Goal: Task Accomplishment & Management: Manage account settings

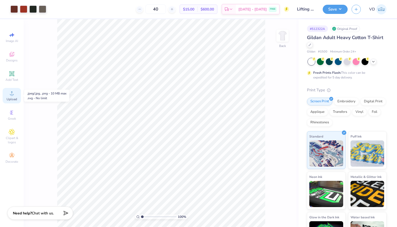
click at [11, 96] on div "Upload" at bounding box center [12, 95] width 18 height 15
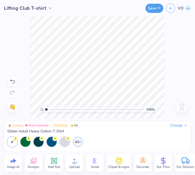
click at [73, 162] on circle at bounding box center [75, 163] width 4 height 4
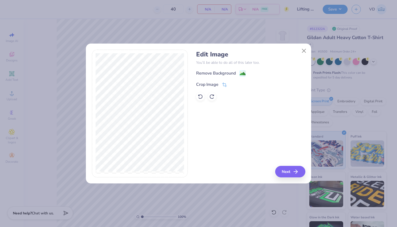
click at [225, 86] on div at bounding box center [198, 113] width 397 height 227
click at [223, 82] on span at bounding box center [224, 85] width 5 height 6
click at [233, 86] on icon at bounding box center [233, 84] width 3 height 3
click at [242, 73] on image at bounding box center [243, 74] width 6 height 6
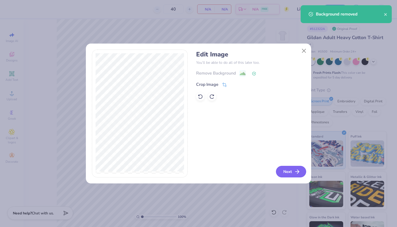
click at [283, 171] on button "Next" at bounding box center [291, 172] width 30 height 12
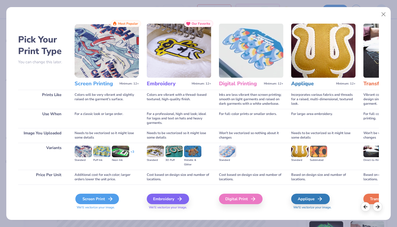
click at [90, 197] on div "Screen Print" at bounding box center [97, 199] width 44 height 11
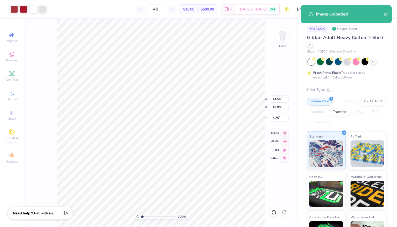
type input "6.44"
type input "7.97"
type input "14.28"
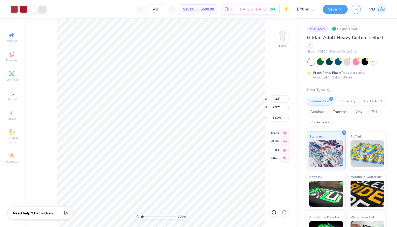
type input "5.24"
type input "6.49"
type input "15.76"
type input "4.06"
type input "5.03"
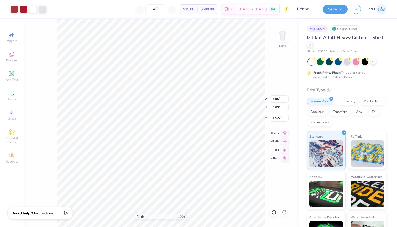
type input "3.00"
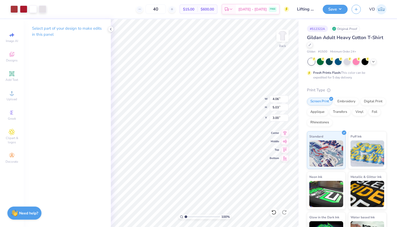
type input "3.33"
type input "4.12"
type input "2.67"
click at [283, 36] on img at bounding box center [282, 35] width 21 height 21
click at [109, 28] on icon at bounding box center [111, 29] width 4 height 4
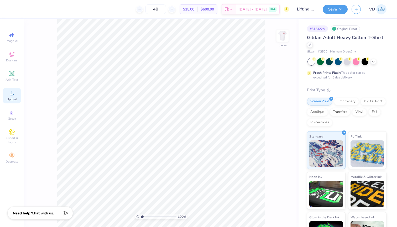
click at [13, 97] on span "Upload" at bounding box center [12, 99] width 11 height 4
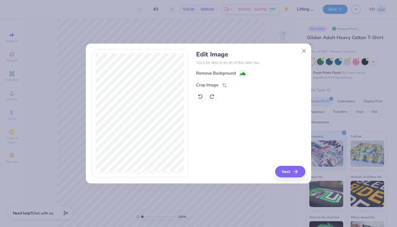
click at [221, 87] on div "Crop Image" at bounding box center [211, 85] width 31 height 6
click at [230, 85] on div "Crop Image" at bounding box center [220, 84] width 48 height 6
click at [234, 84] on polyline at bounding box center [233, 85] width 2 height 2
click at [247, 74] on div "Remove Background" at bounding box center [250, 73] width 109 height 7
click at [243, 74] on image at bounding box center [243, 74] width 6 height 6
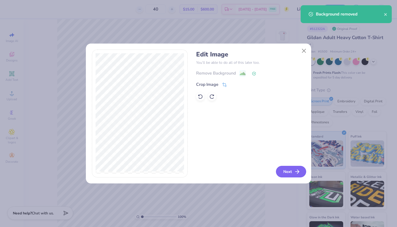
click at [287, 173] on button "Next" at bounding box center [291, 172] width 30 height 12
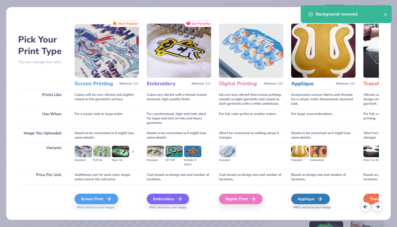
click at [92, 206] on span "We'll vectorize your image." at bounding box center [107, 207] width 64 height 4
click at [94, 200] on div "Screen Print" at bounding box center [97, 199] width 44 height 11
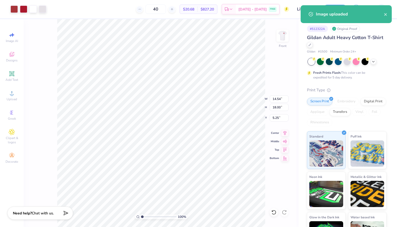
type input "8.20"
type input "10.15"
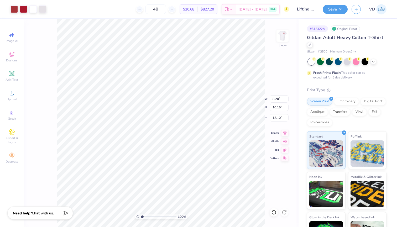
type input "4.10"
click at [14, 77] on div "Add Text" at bounding box center [12, 76] width 18 height 15
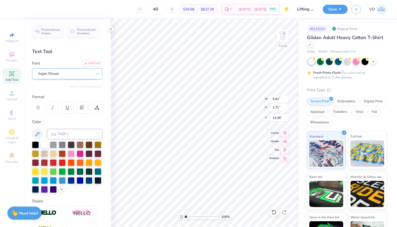
click at [54, 71] on span "Super Dream" at bounding box center [48, 74] width 21 height 6
type input "varsity"
type input "5.86"
type input "13.40"
click at [36, 132] on icon at bounding box center [37, 134] width 6 height 6
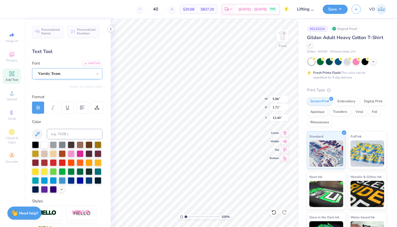
type textarea "T"
type textarea "M"
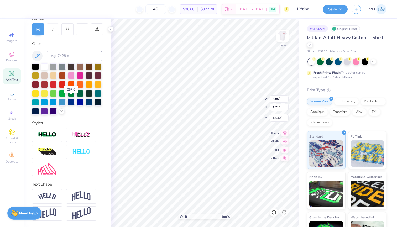
scroll to position [78, 0]
type textarea "Lifting"
click at [81, 191] on img at bounding box center [81, 196] width 18 height 10
type input "1.72"
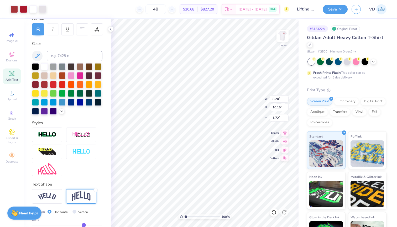
type input "8.20"
type input "10.15"
type input "5.64"
type input "6.77"
type input "8.37"
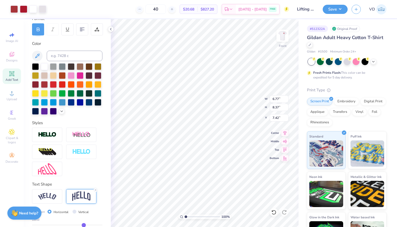
type input "5.88"
type input "8.54"
type input "3.48"
type input "3.00"
type input "7.55"
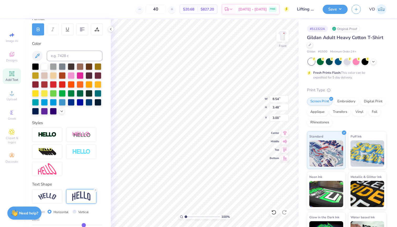
type input "3.07"
type input "3.28"
type input "5.94"
type input "7.35"
type input "5.85"
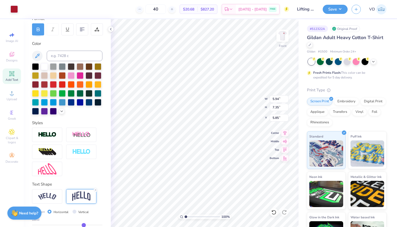
type input "7.55"
type input "3.07"
type input "3.28"
click at [56, 192] on div at bounding box center [47, 196] width 30 height 14
type input "9.57"
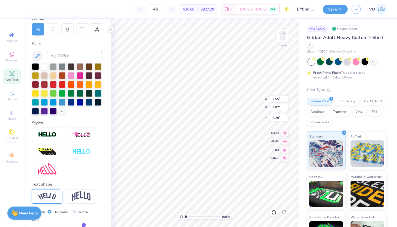
type input "2.62"
type input "3.51"
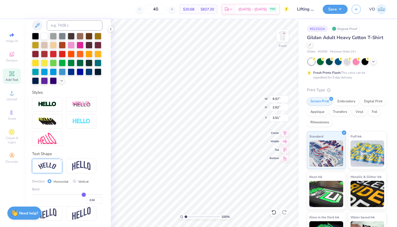
type input "0.49"
type input "0.48"
type input "0.46"
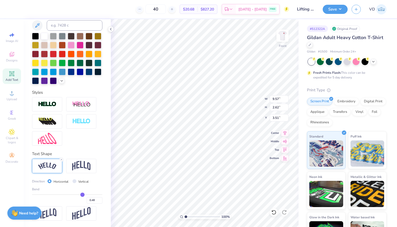
type input "0.46"
type input "0.45"
type input "0.44"
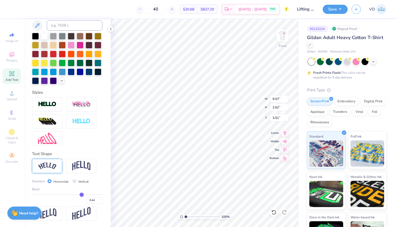
type input "0.42"
type input "0.4"
type input "0.40"
type input "0.38"
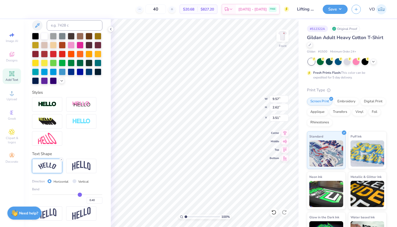
type input "0.38"
type input "0.37"
type input "0.36"
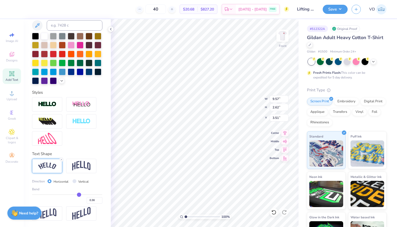
type input "0.35"
type input "0.34"
type input "0.33"
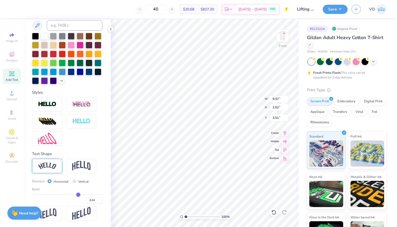
type input "0.33"
drag, startPoint x: 84, startPoint y: 195, endPoint x: 78, endPoint y: 195, distance: 5.3
type input "0.33"
click at [78, 195] on input "range" at bounding box center [67, 194] width 70 height 1
type input "8.96"
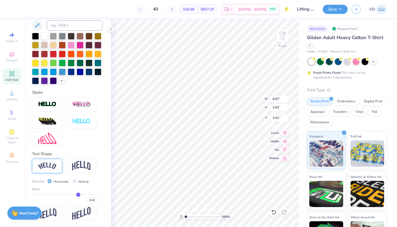
type input "2.01"
type input "3.82"
type input "0.34"
type input "0.35"
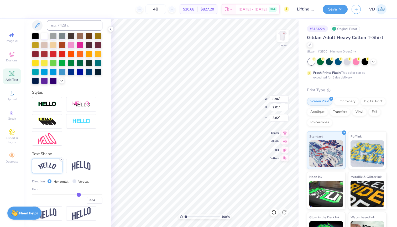
type input "0.35"
type input "0.36"
type input "0.37"
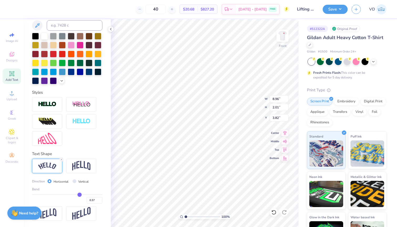
type input "0.38"
type input "0.39"
type input "0.4"
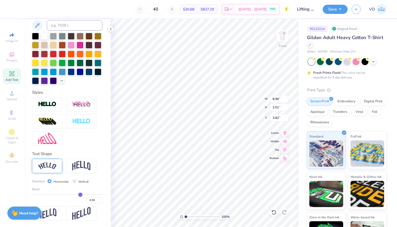
type input "0.40"
type input "0.41"
type input "0.42"
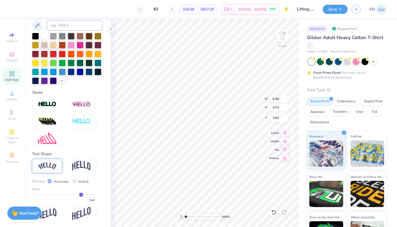
type input "0.43"
drag, startPoint x: 79, startPoint y: 195, endPoint x: 81, endPoint y: 195, distance: 2.9
type input "0.43"
click at [81, 195] on input "range" at bounding box center [67, 194] width 70 height 1
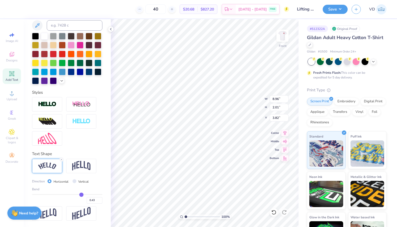
type input "9.33"
type input "2.34"
type input "3.65"
type input "0.44"
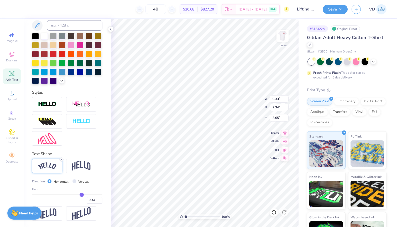
type input "0.45"
type input "0.46"
type input "0.47"
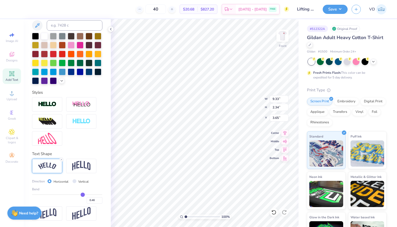
type input "0.47"
type input "0.48"
type input "0.49"
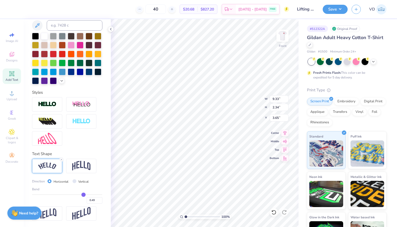
type input "0.5"
type input "0.50"
type input "9.57"
type input "2.62"
type input "3.51"
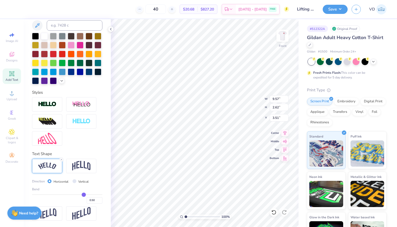
type input "3.55"
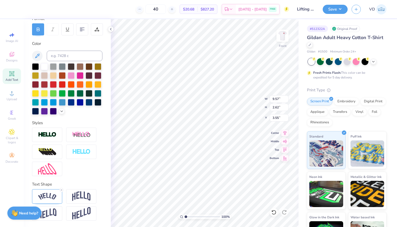
type input "13.77"
type textarea "CLUB"
click at [40, 201] on div at bounding box center [47, 196] width 30 height 14
click at [73, 213] on input "Vertical" at bounding box center [74, 212] width 4 height 4
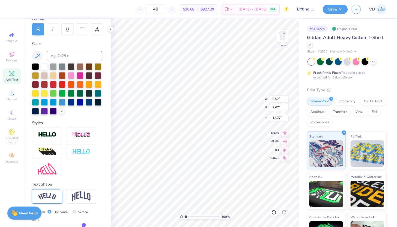
radio input "true"
click at [73, 213] on input "Vertical" at bounding box center [74, 212] width 4 height 4
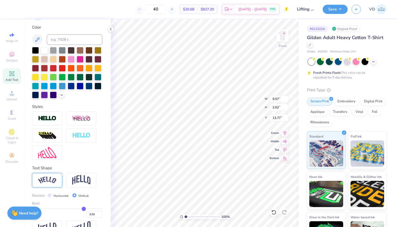
scroll to position [98, 0]
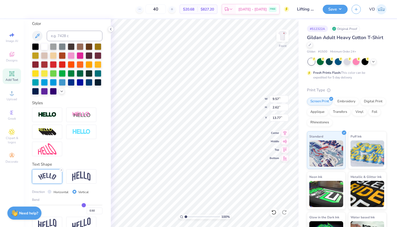
click at [49, 192] on input "Horizontal" at bounding box center [50, 192] width 4 height 4
radio input "true"
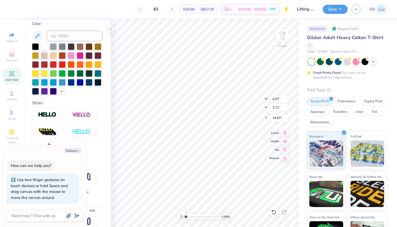
type input "2.23"
type textarea "x"
drag, startPoint x: 185, startPoint y: 217, endPoint x: 178, endPoint y: 218, distance: 7.4
type input "1"
click at [178, 218] on div "100 %" at bounding box center [205, 123] width 208 height 208
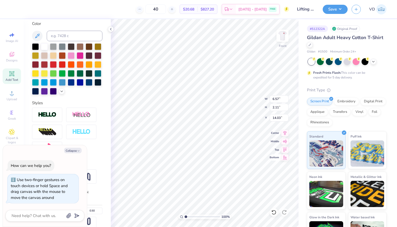
click at [283, 160] on icon at bounding box center [284, 157] width 7 height 6
type textarea "x"
type input "25.89"
type textarea "x"
type input "14.03"
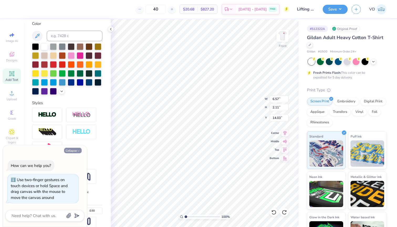
click at [77, 150] on icon "button" at bounding box center [78, 150] width 3 height 3
type textarea "x"
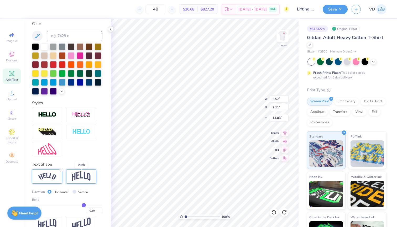
click at [88, 174] on img at bounding box center [81, 176] width 18 height 10
type input "4.67"
type input "2.32"
type input "13.92"
click at [74, 191] on input "Vertical" at bounding box center [74, 192] width 4 height 4
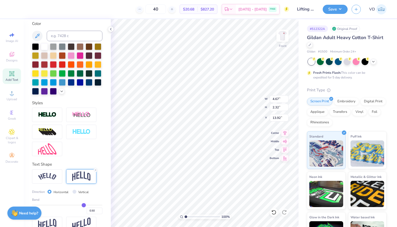
radio input "true"
type input "4.85"
type input "1.51"
type input "14.33"
click at [49, 191] on input "Horizontal" at bounding box center [50, 192] width 4 height 4
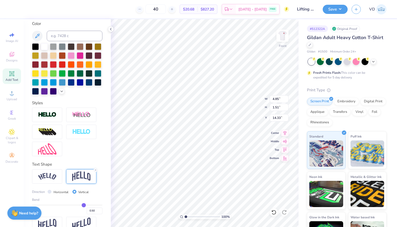
radio input "true"
type input "4.67"
type input "2.32"
type input "13.92"
type input "0.52"
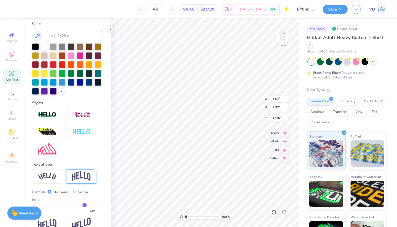
type input "0.52"
type input "0.53"
type input "0.55"
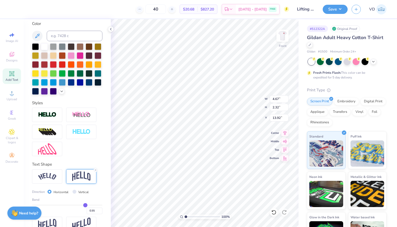
type input "0.56"
type input "0.57"
type input "0.59"
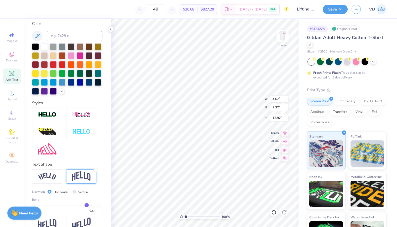
type input "0.59"
type input "0.6"
type input "0.60"
type input "0.62"
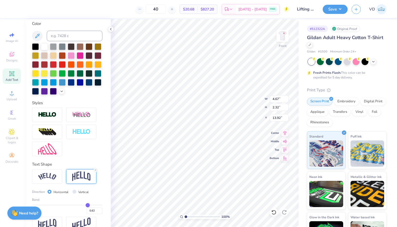
type input "0.63"
type input "0.64"
type input "0.65"
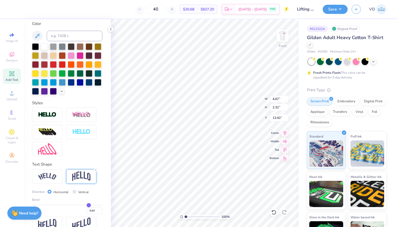
type input "0.65"
type input "0.66"
type input "0.67"
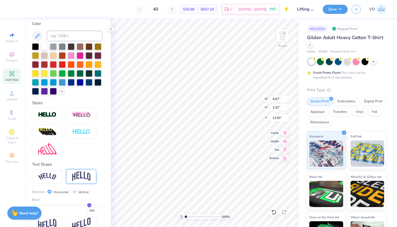
type input "0.68"
type input "0.69"
type input "0.7"
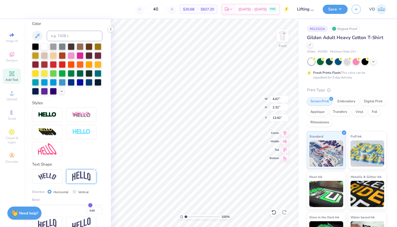
type input "0.70"
type input "0.71"
type input "0.72"
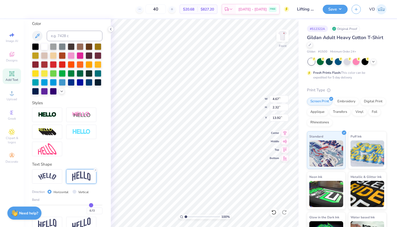
type input "0.73"
type input "0.74"
type input "0.75"
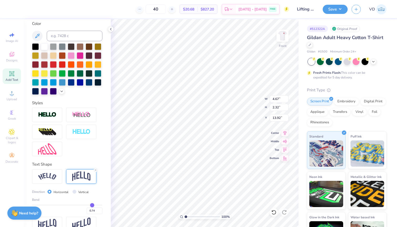
type input "0.75"
type input "0.76"
type input "0.77"
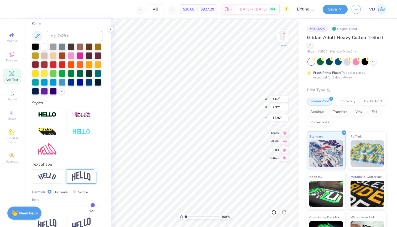
type input "0.78"
type input "0.79"
type input "0.8"
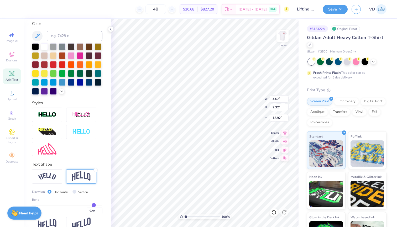
type input "0.80"
type input "0.81"
type input "0.82"
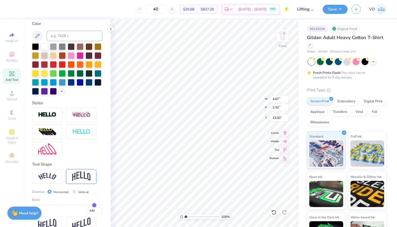
type input "0.83"
type input "0.84"
type input "0.85"
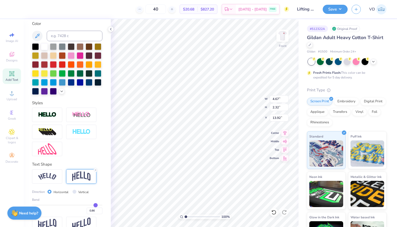
drag, startPoint x: 84, startPoint y: 206, endPoint x: 96, endPoint y: 205, distance: 11.6
click at [96, 205] on input "range" at bounding box center [67, 205] width 70 height 1
drag, startPoint x: 96, startPoint y: 205, endPoint x: 84, endPoint y: 206, distance: 12.2
click at [84, 206] on input "range" at bounding box center [67, 205] width 70 height 1
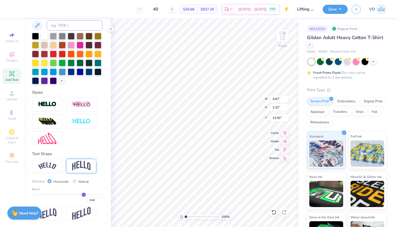
scroll to position [109, 0]
click at [40, 181] on span "Direction" at bounding box center [38, 181] width 13 height 5
drag, startPoint x: 84, startPoint y: 195, endPoint x: 77, endPoint y: 195, distance: 6.6
click at [77, 195] on input "range" at bounding box center [67, 194] width 70 height 1
drag, startPoint x: 77, startPoint y: 194, endPoint x: 84, endPoint y: 195, distance: 7.2
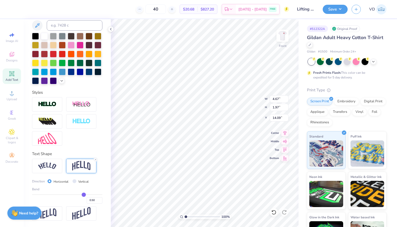
click at [84, 195] on input "range" at bounding box center [67, 194] width 70 height 1
click at [52, 216] on img at bounding box center [47, 213] width 18 height 10
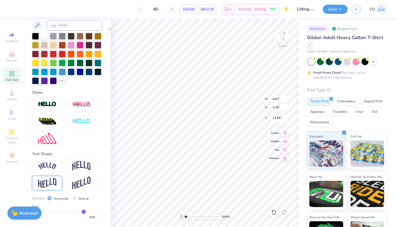
click at [50, 200] on input "Horizontal" at bounding box center [50, 198] width 4 height 4
click at [51, 164] on img at bounding box center [47, 166] width 18 height 7
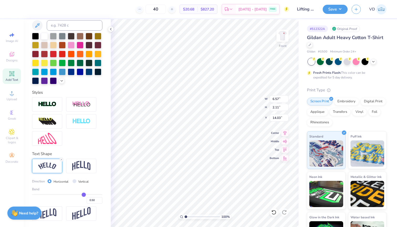
click at [48, 180] on input "Horizontal" at bounding box center [50, 181] width 4 height 4
click at [105, 178] on div "Personalized Names Personalized Numbers Text Tool Add Font Font Varsity Team Sw…" at bounding box center [67, 123] width 87 height 208
click at [32, 215] on div "Need help? Chat with us." at bounding box center [24, 212] width 34 height 13
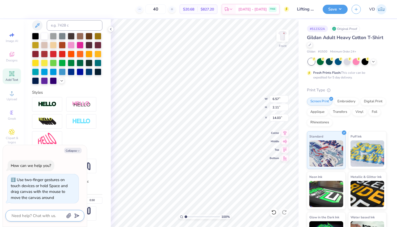
click at [38, 219] on textarea at bounding box center [37, 215] width 53 height 7
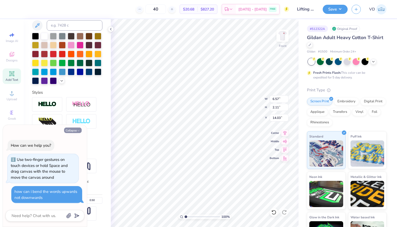
click at [69, 131] on button "Collapse" at bounding box center [73, 131] width 18 height 6
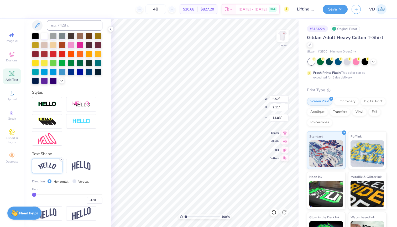
drag, startPoint x: 36, startPoint y: 194, endPoint x: 30, endPoint y: 194, distance: 5.5
click at [30, 194] on div "Personalized Names Personalized Numbers Text Tool Add Font Font Varsity Team Sw…" at bounding box center [67, 123] width 87 height 208
drag, startPoint x: 34, startPoint y: 194, endPoint x: 50, endPoint y: 195, distance: 16.6
click at [50, 195] on input "range" at bounding box center [67, 194] width 70 height 1
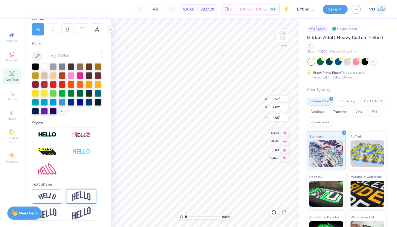
click at [76, 191] on img at bounding box center [81, 196] width 18 height 10
click at [86, 191] on img at bounding box center [81, 196] width 18 height 10
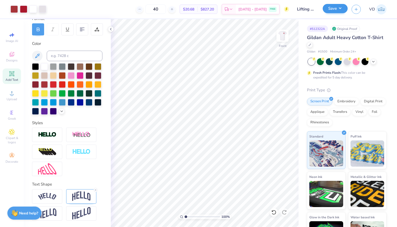
click at [329, 9] on button "Save" at bounding box center [335, 8] width 25 height 9
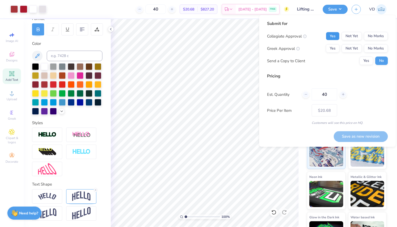
click at [336, 38] on button "Yes" at bounding box center [333, 36] width 14 height 8
click at [353, 35] on button "Not Yet" at bounding box center [352, 36] width 20 height 8
click at [353, 48] on button "Not Yet" at bounding box center [352, 48] width 20 height 8
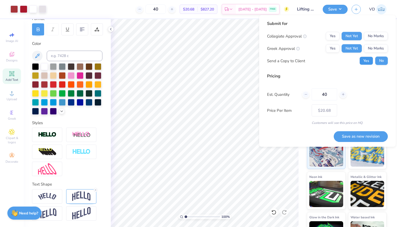
click at [367, 59] on button "Yes" at bounding box center [366, 61] width 14 height 8
click at [346, 135] on button "Save as new revision" at bounding box center [361, 136] width 54 height 11
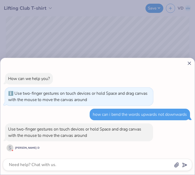
click at [191, 62] on icon at bounding box center [190, 63] width 6 height 6
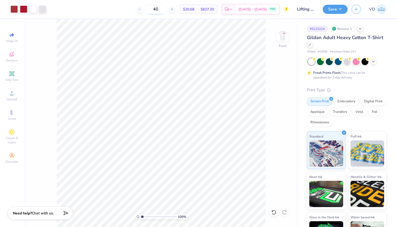
click at [164, 8] on input "40" at bounding box center [155, 8] width 20 height 9
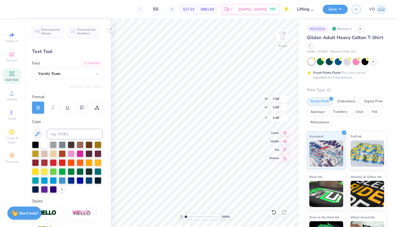
scroll to position [0, 0]
click at [338, 9] on button "Save" at bounding box center [335, 8] width 25 height 9
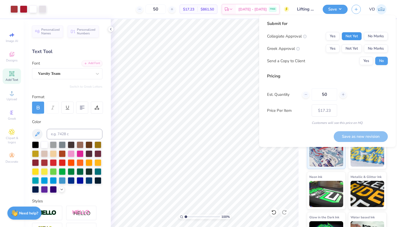
click at [344, 36] on button "Not Yet" at bounding box center [352, 36] width 20 height 8
click at [344, 49] on button "Not Yet" at bounding box center [352, 48] width 20 height 8
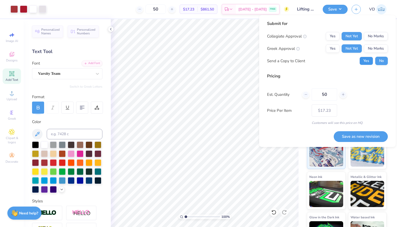
click at [367, 58] on button "Yes" at bounding box center [366, 61] width 14 height 8
click at [345, 133] on button "Save as new revision" at bounding box center [361, 136] width 54 height 11
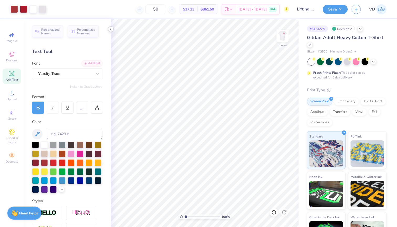
click at [111, 29] on icon at bounding box center [111, 29] width 4 height 4
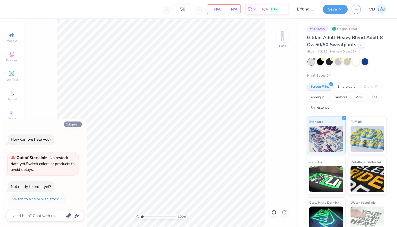
click at [72, 126] on button "Collapse" at bounding box center [73, 125] width 18 height 6
type textarea "x"
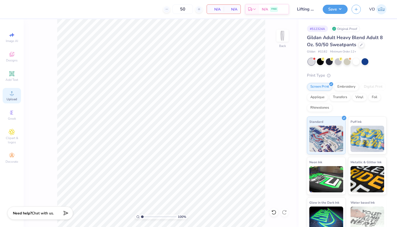
click at [13, 98] on span "Upload" at bounding box center [12, 99] width 11 height 4
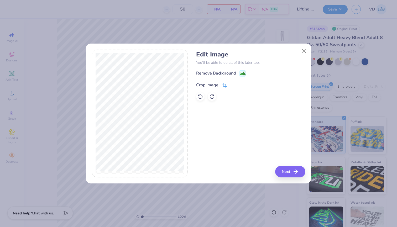
click at [225, 82] on span at bounding box center [224, 85] width 5 height 6
click at [235, 84] on button at bounding box center [234, 85] width 6 height 6
click at [243, 75] on image at bounding box center [243, 74] width 6 height 6
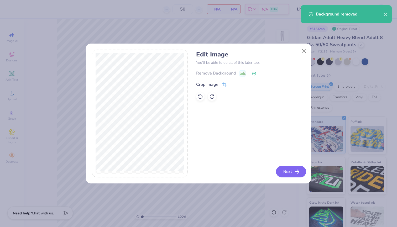
click at [290, 169] on button "Next" at bounding box center [291, 172] width 30 height 12
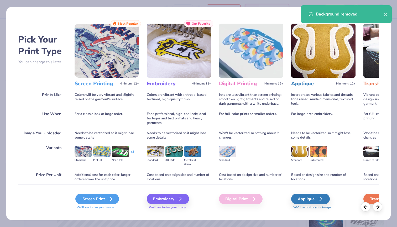
click at [109, 197] on icon at bounding box center [110, 199] width 6 height 6
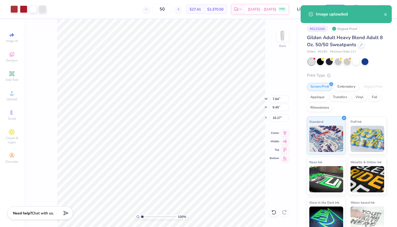
type input "1.57"
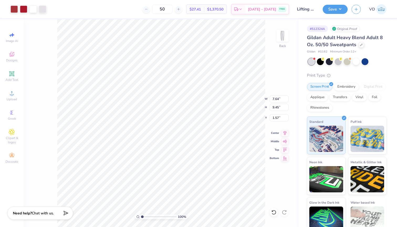
type input "4.07"
type input "5.03"
type input "2.25"
type input "3.61"
type input "4.47"
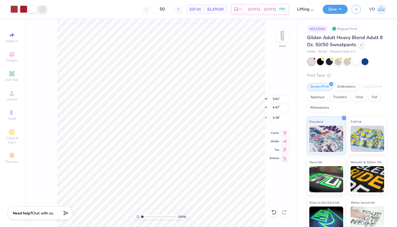
type input "2.27"
click at [325, 11] on button "Save" at bounding box center [335, 8] width 25 height 9
type input "3.45"
type input "4.26"
click at [328, 10] on button "Save" at bounding box center [335, 8] width 25 height 9
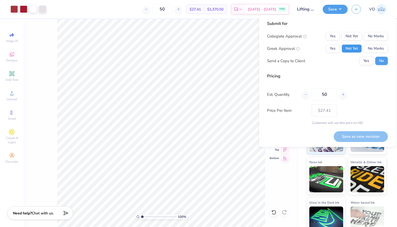
click at [355, 50] on button "Not Yet" at bounding box center [352, 48] width 20 height 8
click at [354, 39] on button "Not Yet" at bounding box center [352, 36] width 20 height 8
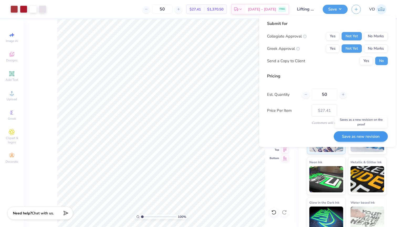
click at [344, 138] on button "Save as new revision" at bounding box center [361, 136] width 54 height 11
type input "$27.41"
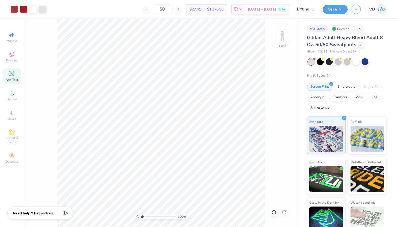
click at [11, 75] on icon at bounding box center [12, 74] width 4 height 4
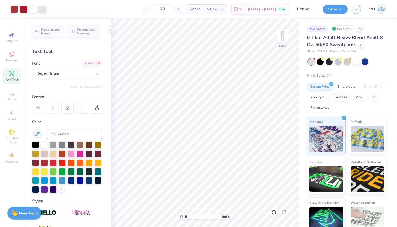
click at [12, 73] on icon at bounding box center [12, 74] width 4 height 4
click at [11, 95] on icon at bounding box center [12, 93] width 4 height 4
paste textarea "Lifting"
type textarea "Lifting"
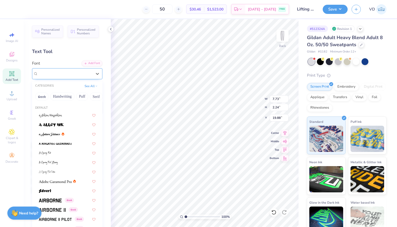
click at [57, 75] on span "Super Dream" at bounding box center [48, 74] width 21 height 6
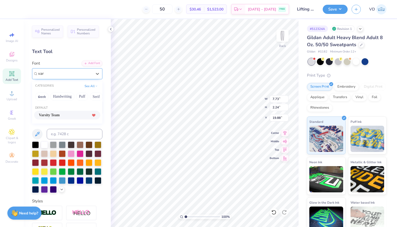
click at [94, 117] on icon at bounding box center [93, 115] width 3 height 3
click at [66, 115] on div "Varsity Team" at bounding box center [67, 115] width 57 height 6
type input "var"
click at [39, 131] on icon at bounding box center [37, 134] width 6 height 6
type input "7.64"
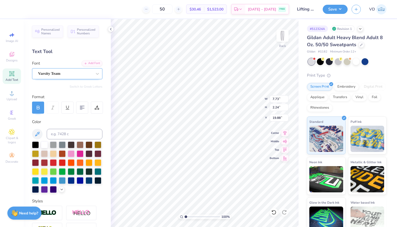
type input "1.53"
type input "20.24"
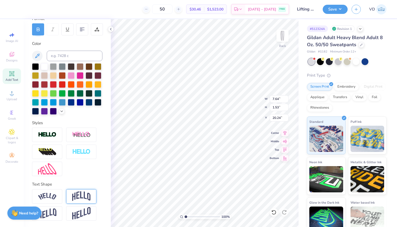
click at [77, 191] on img at bounding box center [81, 196] width 18 height 10
type input "3.11"
type input "19.45"
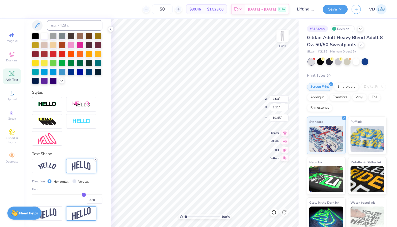
scroll to position [109, 0]
type input "3.45"
type input "4.26"
type input "5.47"
type input "7.64"
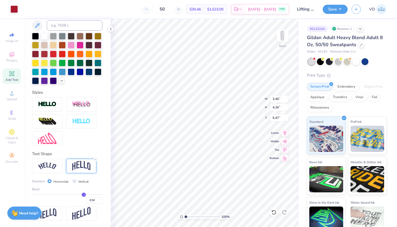
type input "3.11"
type input "3.91"
type input "4.43"
type input "1.80"
type input "2.93"
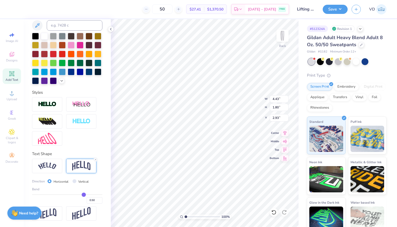
type input "3.45"
type input "4.26"
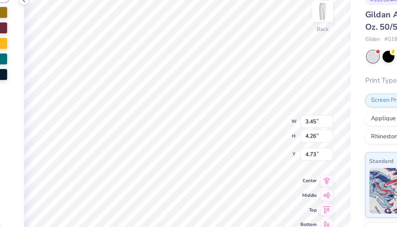
type input "4.36"
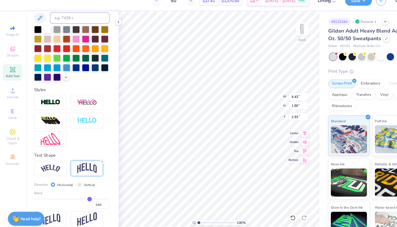
type input "4.15"
type input "1.69"
type input "3.45"
type input "4.26"
type input "4.36"
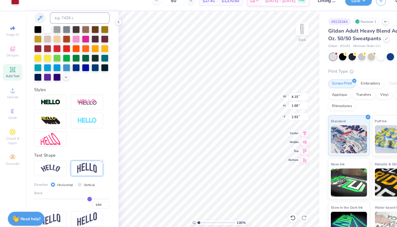
scroll to position [78, 0]
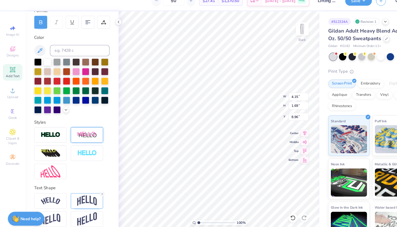
type input "8.96"
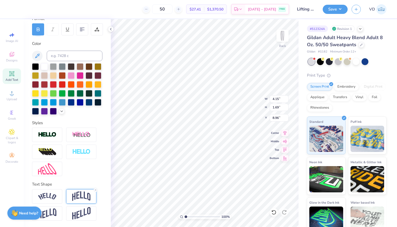
click at [73, 199] on img at bounding box center [81, 196] width 18 height 10
type input "0.53"
type input "0.52"
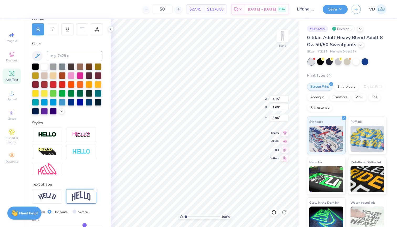
type input "0.49"
type input "0.48"
type input "0.45"
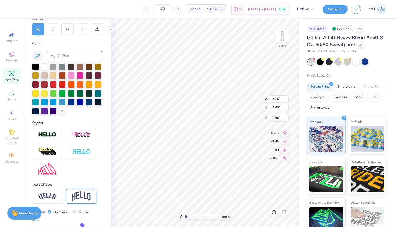
type input "0.45"
type input "0.42"
type input "0.4"
type input "0.40"
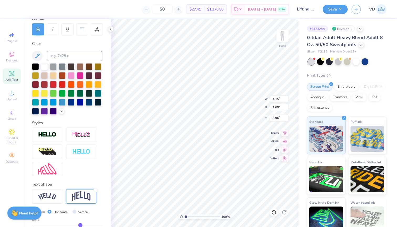
type input "0.36"
type input "0.33"
type input "0.29"
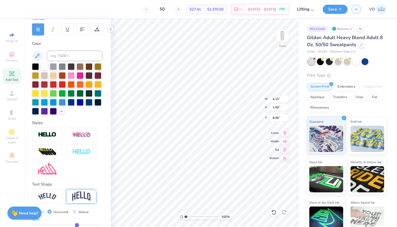
type input "0.29"
type input "0.27"
type input "0.23"
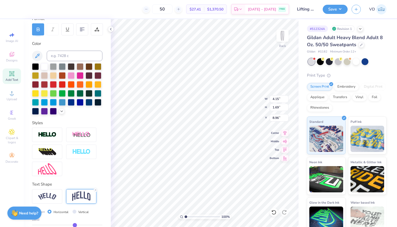
type input "0.21"
type input "0.2"
type input "0.20"
type input "0.17"
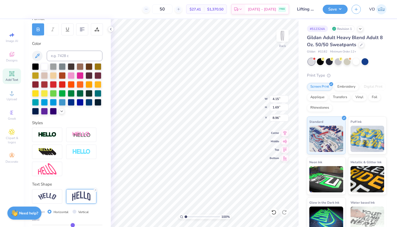
type input "0.17"
type input "0.16"
type input "0.14"
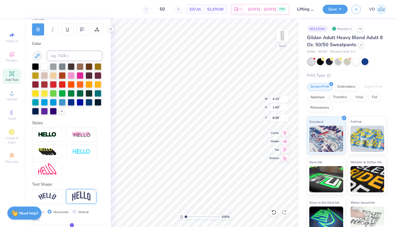
type input "0.13"
type input "0.12"
type input "0.1"
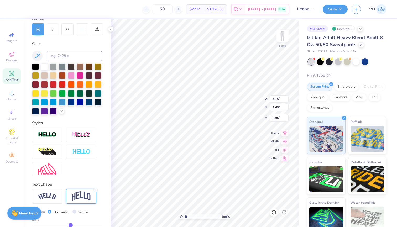
type input "0.10"
type input "0.09"
type input "0.08"
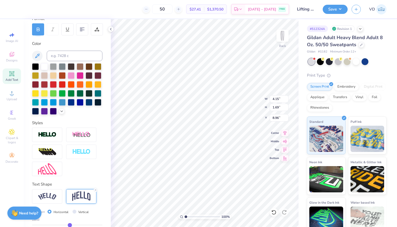
type input "0.06"
type input "0.05"
type input "0.04"
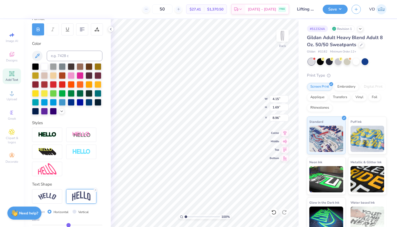
type input "0.04"
type input "0.03"
type input "0.02"
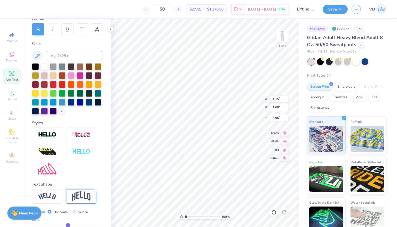
type input "0.01"
type input "0"
type input "0.00"
type input "-0.01"
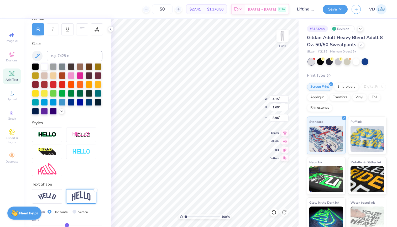
type input "-0.01"
type input "-0.02"
type input "-0.03"
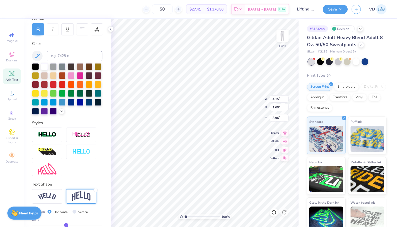
type input "-0.04"
type input "-0.06"
type input "-0.07"
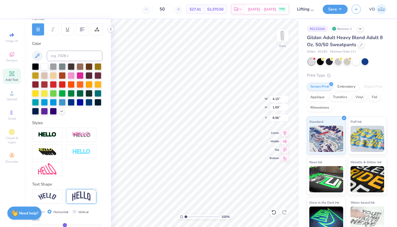
type input "-0.07"
type input "-0.08"
type input "-0.09"
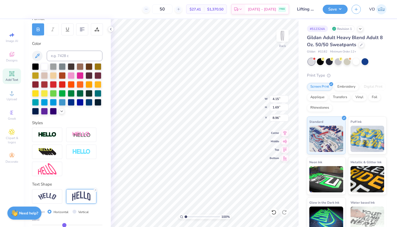
type input "-0.1"
type input "-0.10"
type input "-0.11"
type input "-0.12"
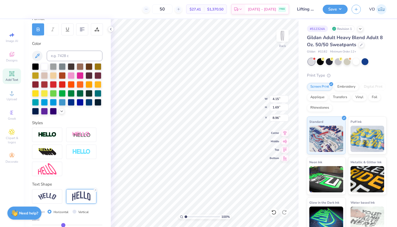
type input "-0.12"
drag, startPoint x: 85, startPoint y: 226, endPoint x: 63, endPoint y: 225, distance: 21.5
type input "-0.12"
click at [63, 225] on input "range" at bounding box center [67, 225] width 70 height 1
type input "1.03"
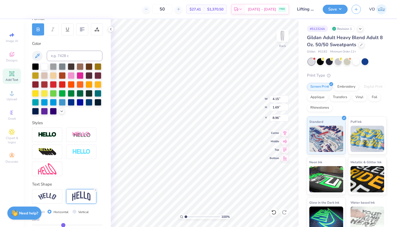
type input "9.29"
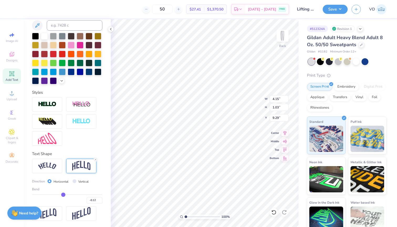
scroll to position [109, 0]
type input "-0.13"
type input "-0.15"
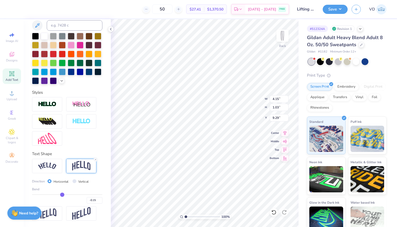
type input "-0.16"
type input "-0.18"
type input "-0.2"
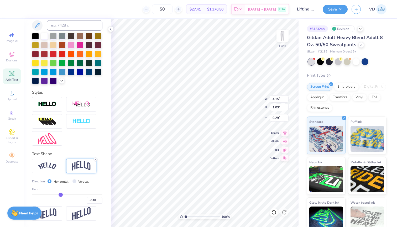
type input "-0.20"
type input "-0.22"
type input "-0.24"
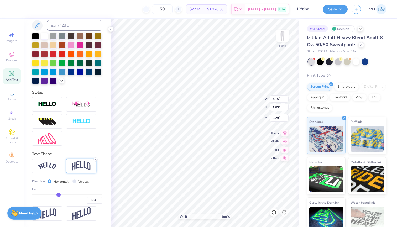
type input "-0.28"
type input "-0.29"
type input "-0.3"
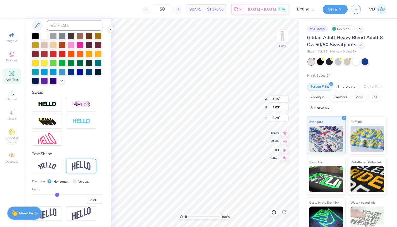
type input "-0.30"
type input "-0.32"
type input "-0.33"
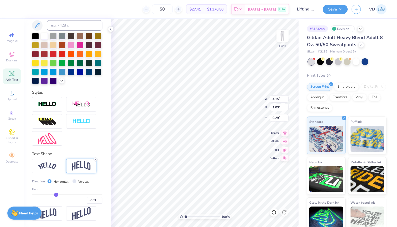
type input "-0.34"
type input "-0.35"
type input "-0.36"
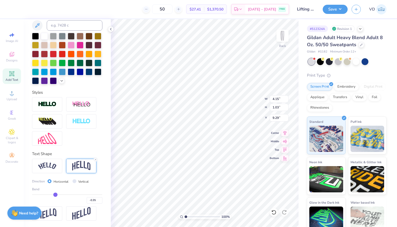
type input "-0.36"
type input "-0.37"
type input "-0.38"
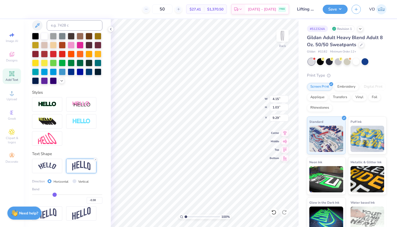
type input "-0.39"
type input "-0.4"
type input "-0.40"
type input "-0.41"
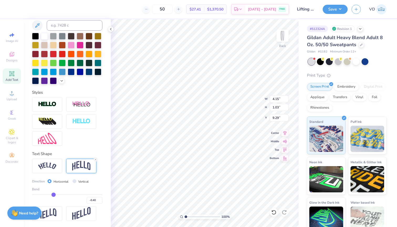
type input "-0.41"
type input "-0.42"
type input "-0.43"
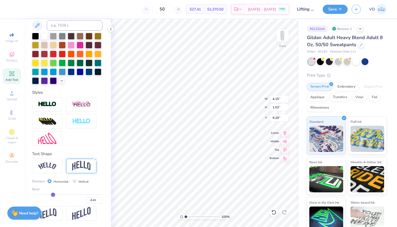
type input "-0.44"
type input "-0.45"
type input "-0.46"
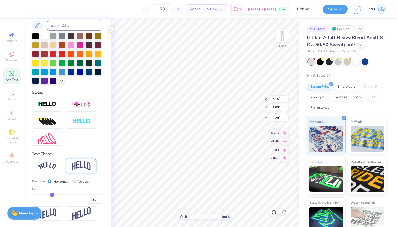
type input "-0.46"
type input "-0.47"
type input "-0.48"
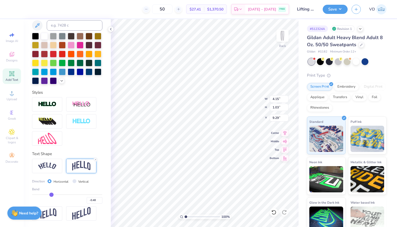
type input "-0.49"
type input "-0.5"
type input "-0.50"
drag, startPoint x: 63, startPoint y: 195, endPoint x: 51, endPoint y: 194, distance: 12.1
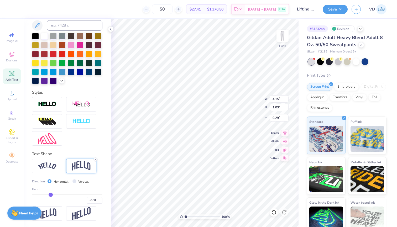
type input "-0.5"
click at [51, 194] on input "range" at bounding box center [67, 194] width 70 height 1
type input "1.69"
type input "8.96"
type textarea "Club"
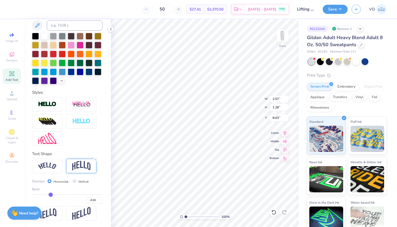
type input "8.63"
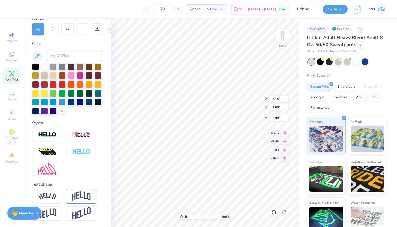
type input "2.99"
type input "3.13"
type input "3.87"
type input "3.56"
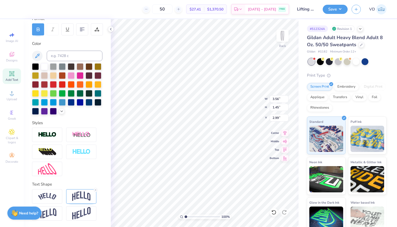
type input "1.45"
type input "2.91"
type input "2.57"
type input "1.28"
type input "8.24"
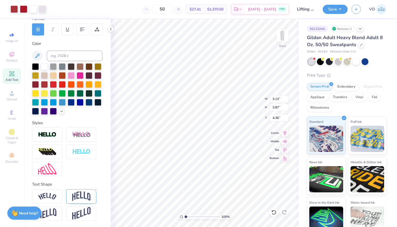
type input "3.94"
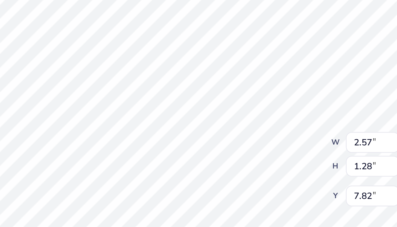
type input "7.51"
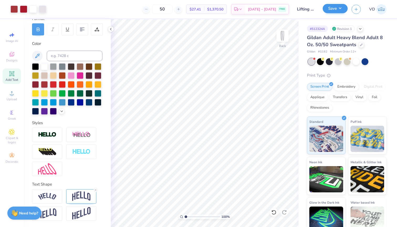
click at [332, 9] on button "Save" at bounding box center [335, 8] width 25 height 9
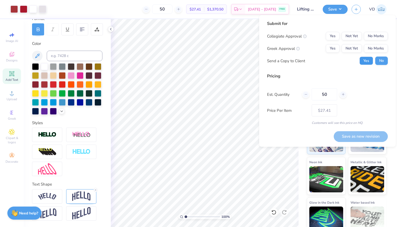
click at [366, 58] on button "Yes" at bounding box center [366, 61] width 14 height 8
click at [352, 46] on button "Not Yet" at bounding box center [352, 48] width 20 height 8
click at [352, 39] on button "Not Yet" at bounding box center [352, 36] width 20 height 8
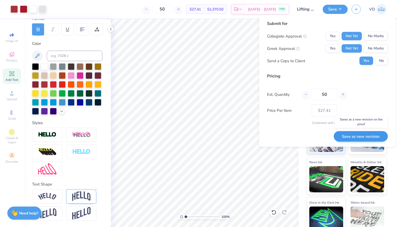
click at [348, 132] on button "Save as new revision" at bounding box center [361, 136] width 54 height 11
type input "$27.41"
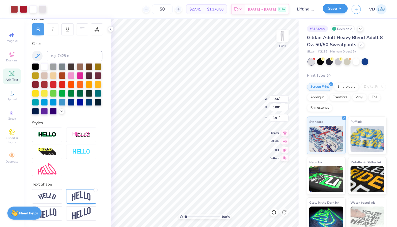
click at [334, 11] on button "Save" at bounding box center [335, 8] width 25 height 9
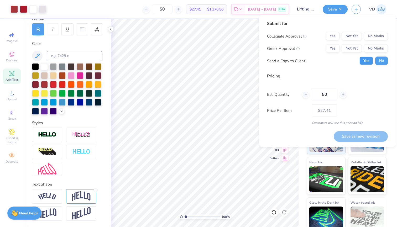
click at [366, 60] on button "Yes" at bounding box center [366, 61] width 14 height 8
click at [349, 47] on button "Not Yet" at bounding box center [352, 48] width 20 height 8
click at [349, 37] on button "Not Yet" at bounding box center [352, 36] width 20 height 8
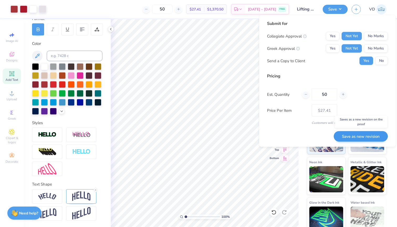
click at [366, 135] on button "Save as new revision" at bounding box center [361, 136] width 54 height 11
type input "$27.41"
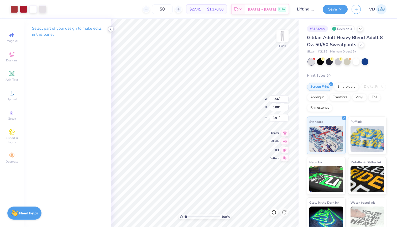
click at [112, 30] on icon at bounding box center [111, 29] width 4 height 4
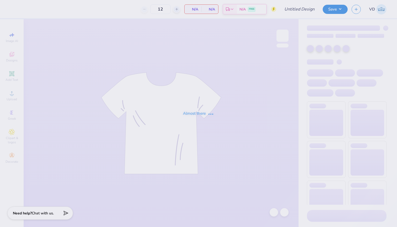
type input "Lifting Club T-shirt"
type input "50"
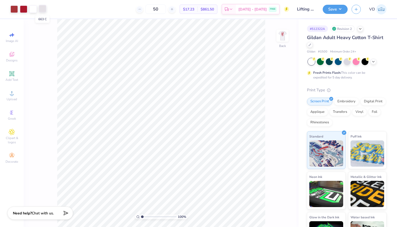
click at [43, 10] on div at bounding box center [42, 8] width 7 height 7
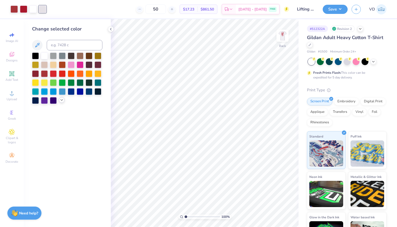
click at [62, 101] on icon at bounding box center [62, 100] width 4 height 4
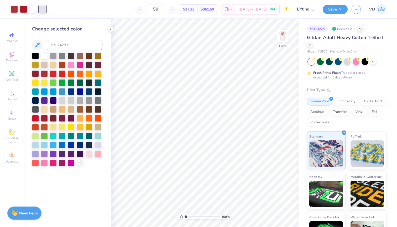
click at [98, 9] on div "50 $17.23 Per Item $861.50 Total Est. Delivery Sep 9 - 12 FREE" at bounding box center [169, 9] width 239 height 18
drag, startPoint x: 40, startPoint y: 12, endPoint x: 103, endPoint y: 15, distance: 62.3
click at [103, 15] on div "Art colors 50 $17.23 Per Item $861.50 Total Est. Delivery Sep 9 - 12 FREE Desig…" at bounding box center [198, 9] width 397 height 18
click at [112, 12] on div "50 $17.23 Per Item $861.50 Total Est. Delivery Sep 9 - 12 FREE" at bounding box center [169, 9] width 239 height 18
click at [62, 7] on div "50 $17.23 Per Item $861.50 Total Est. Delivery Sep 9 - 12 FREE" at bounding box center [169, 9] width 239 height 18
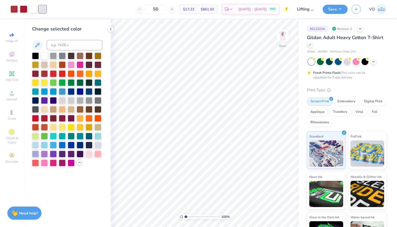
click at [57, 9] on div "50 $17.23 Per Item $861.50 Total Est. Delivery Sep 9 - 12 FREE" at bounding box center [169, 9] width 239 height 18
click at [112, 29] on icon at bounding box center [111, 29] width 4 height 4
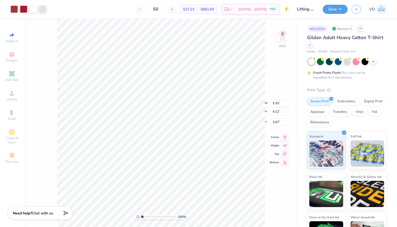
click at [361, 29] on icon at bounding box center [360, 28] width 4 height 4
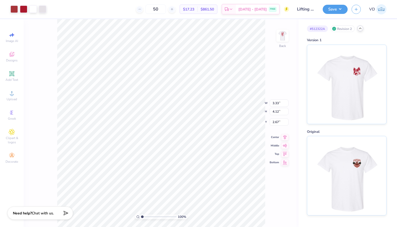
click at [360, 29] on icon at bounding box center [360, 28] width 4 height 4
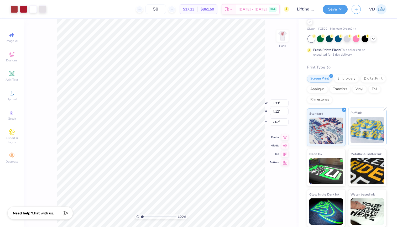
scroll to position [23, 0]
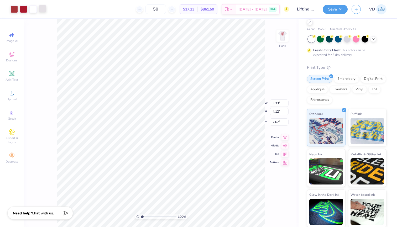
click at [43, 9] on div at bounding box center [42, 8] width 7 height 7
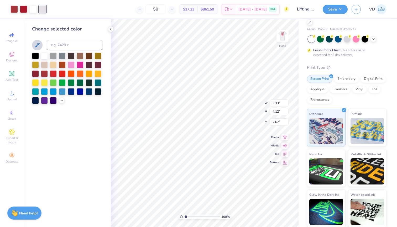
click at [38, 44] on icon at bounding box center [37, 45] width 4 height 4
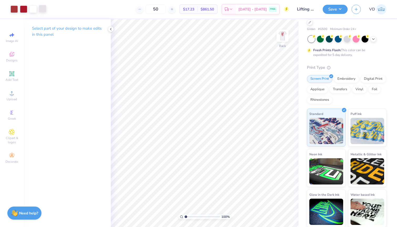
click at [46, 11] on div at bounding box center [42, 8] width 7 height 7
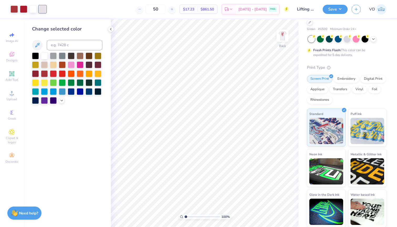
click at [55, 12] on div "50 $17.23 Per Item $861.50 Total Est. Delivery Sep 9 - 12 FREE" at bounding box center [169, 9] width 239 height 18
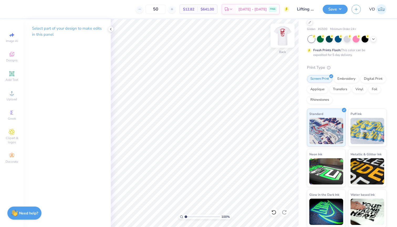
click at [283, 38] on img at bounding box center [282, 35] width 21 height 21
click at [286, 33] on img at bounding box center [282, 35] width 21 height 21
click at [13, 95] on circle at bounding box center [11, 94] width 3 height 3
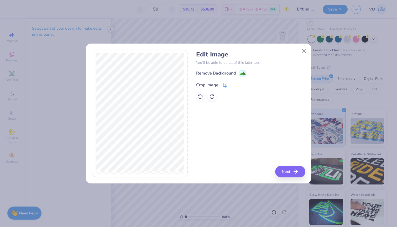
click at [223, 84] on icon at bounding box center [224, 85] width 5 height 5
click at [231, 82] on button at bounding box center [234, 85] width 6 height 6
click at [243, 72] on image at bounding box center [243, 74] width 6 height 6
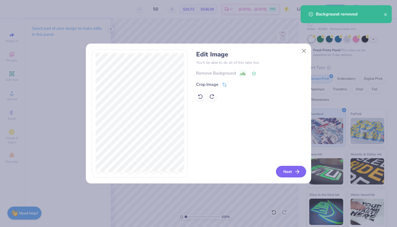
click at [289, 171] on button "Next" at bounding box center [291, 172] width 30 height 12
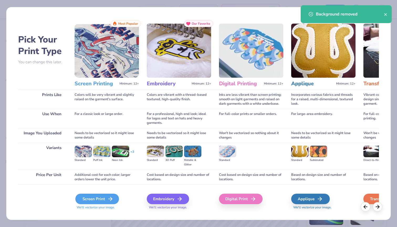
click at [101, 203] on div "Screen Print" at bounding box center [97, 199] width 44 height 11
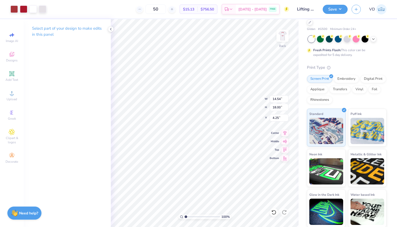
type input "6.73"
type input "8.33"
type input "7.28"
click at [111, 29] on icon at bounding box center [111, 29] width 4 height 4
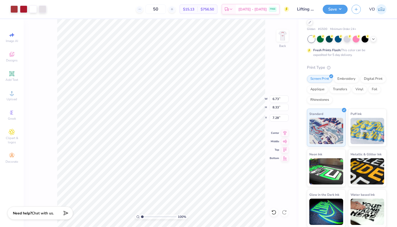
type input "3.64"
type input "4.50"
type input "11.11"
type input "2.29"
type input "2.84"
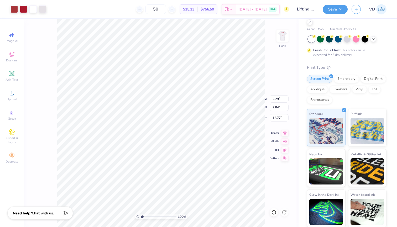
type input "2.71"
type input "2.70"
type input "3.34"
type input "2.54"
type input "3.20"
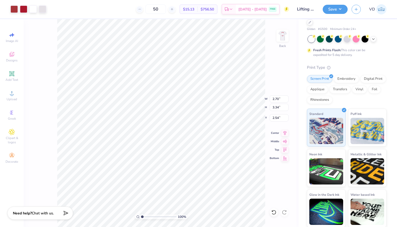
type input "3.95"
type input "2.34"
click at [284, 34] on img at bounding box center [282, 35] width 21 height 21
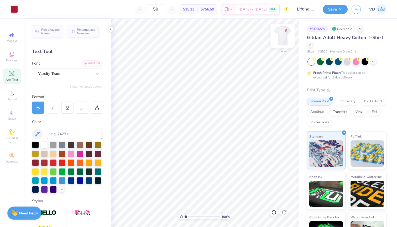
click at [283, 38] on img at bounding box center [282, 35] width 21 height 21
click at [289, 30] on img at bounding box center [282, 35] width 21 height 21
click at [284, 42] on img at bounding box center [282, 35] width 21 height 21
click at [283, 34] on img at bounding box center [282, 35] width 21 height 21
click at [283, 35] on img at bounding box center [282, 35] width 21 height 21
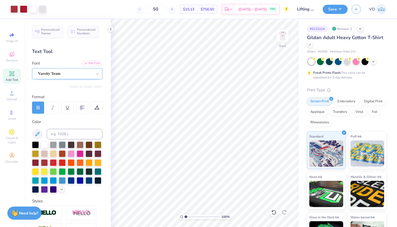
click at [67, 74] on div "Varsity Team" at bounding box center [65, 74] width 55 height 8
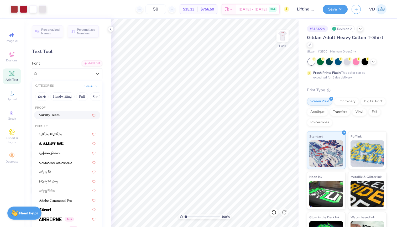
click at [50, 112] on div "Varsity Team" at bounding box center [67, 115] width 66 height 9
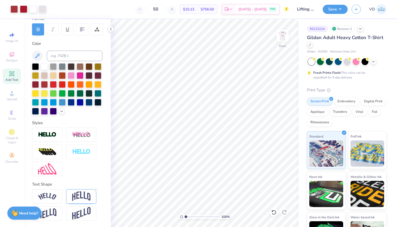
scroll to position [78, 0]
type input "3.05"
type input "4.91"
type input "1.86"
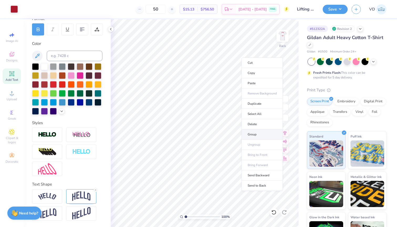
click at [256, 133] on li "Group" at bounding box center [262, 134] width 41 height 10
click at [247, 148] on li "Ungroup" at bounding box center [259, 147] width 41 height 10
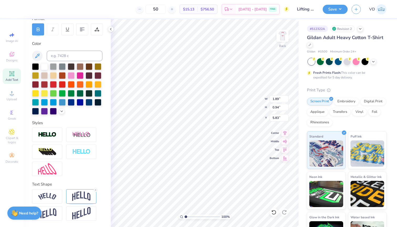
type input "6.08"
type input "1.45"
type input "1.32"
click at [265, 18] on div "50 $15.13 Per Item $756.50 Total Est. Delivery Sep 9 - 12 FREE" at bounding box center [151, 9] width 275 height 18
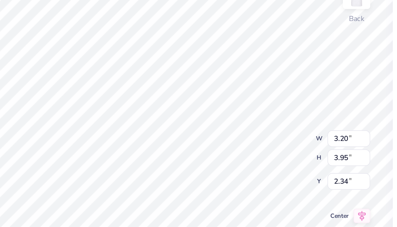
type input "2.88"
type input "3.56"
type input "2.52"
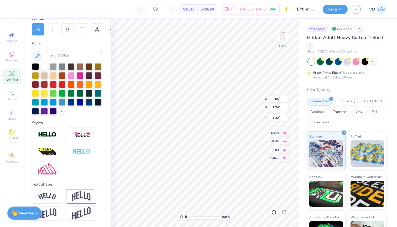
type input "1.49"
drag, startPoint x: 191, startPoint y: 7, endPoint x: 227, endPoint y: 9, distance: 36.0
click at [217, 9] on div "$15.13 Per Item $756.50 Total" at bounding box center [199, 8] width 38 height 9
copy div "$15.13 Per Item $756.50"
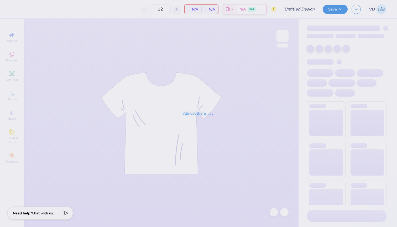
type input "Lifting Club T-shirt"
type input "50"
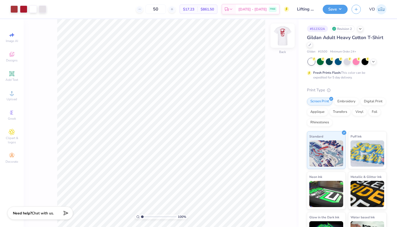
click at [280, 38] on img at bounding box center [282, 35] width 21 height 21
click at [277, 31] on img at bounding box center [282, 35] width 21 height 21
click at [163, 116] on li "Paste" at bounding box center [172, 118] width 41 height 10
type input "3.33"
type input "4.12"
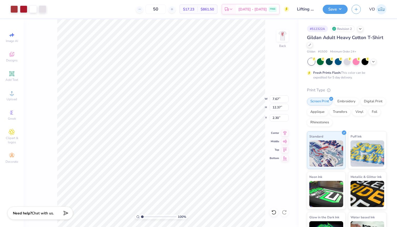
type input "2.67"
type input "3.96"
type input "6.39"
type input "1.69"
type input "3.33"
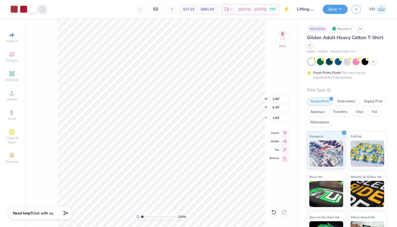
type input "5.38"
type input "1.84"
type input "3.02"
type input "4.87"
type input "2.14"
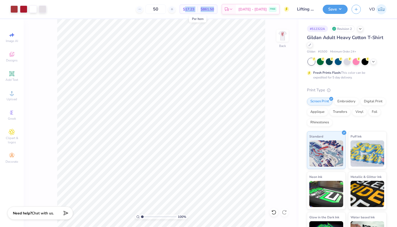
drag, startPoint x: 226, startPoint y: 8, endPoint x: 194, endPoint y: 9, distance: 32.0
click at [194, 9] on div "$17.23 Per Item $861.50 Total" at bounding box center [199, 8] width 38 height 9
click at [99, 8] on div "50 $17.23 Per Item $861.50 Total Est. Delivery Sep 9 - 12 FREE" at bounding box center [169, 9] width 239 height 18
click at [166, 11] on input "50" at bounding box center [155, 8] width 20 height 9
click at [332, 9] on button "Save" at bounding box center [335, 8] width 25 height 9
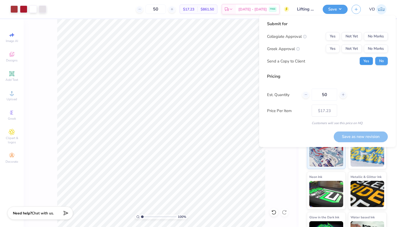
click at [369, 60] on button "Yes" at bounding box center [366, 61] width 14 height 8
click at [356, 49] on button "Not Yet" at bounding box center [352, 49] width 20 height 8
click at [356, 35] on button "Not Yet" at bounding box center [352, 36] width 20 height 8
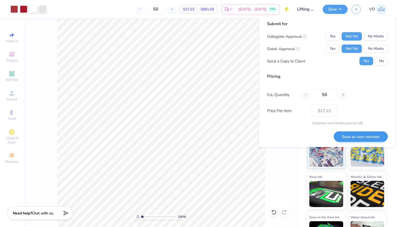
click at [351, 137] on button "Save as new revision" at bounding box center [361, 136] width 54 height 11
type input "$17.23"
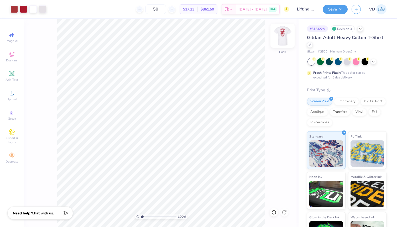
click at [283, 37] on img at bounding box center [282, 35] width 21 height 21
click at [335, 8] on button "Save" at bounding box center [335, 8] width 25 height 9
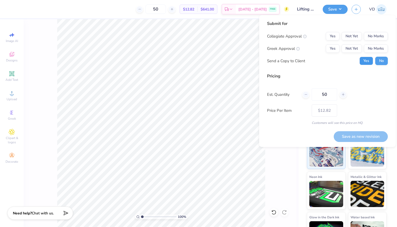
click at [364, 64] on button "Yes" at bounding box center [366, 61] width 14 height 8
click at [351, 39] on button "Not Yet" at bounding box center [352, 36] width 20 height 8
click at [352, 49] on button "Not Yet" at bounding box center [352, 48] width 20 height 8
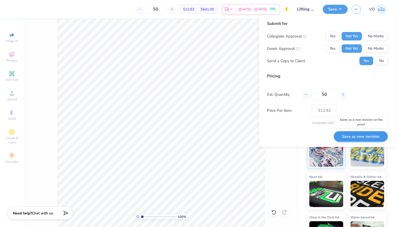
click at [359, 138] on button "Save as new revision" at bounding box center [361, 136] width 54 height 11
type input "$12.82"
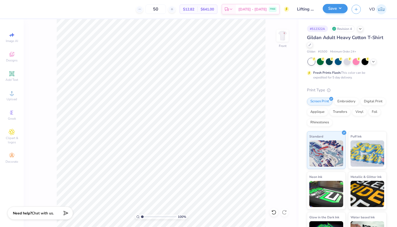
click at [330, 7] on button "Save" at bounding box center [335, 8] width 25 height 9
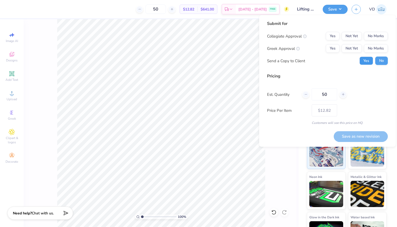
click at [367, 59] on button "Yes" at bounding box center [366, 61] width 14 height 8
click at [354, 48] on button "Not Yet" at bounding box center [352, 48] width 20 height 8
click at [354, 36] on button "Not Yet" at bounding box center [352, 36] width 20 height 8
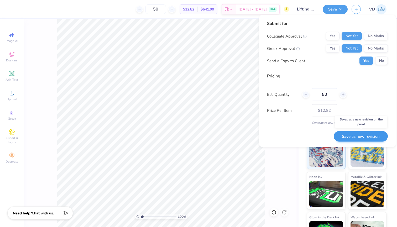
click at [358, 135] on button "Save as new revision" at bounding box center [361, 136] width 54 height 11
type input "$12.82"
